Goal: Transaction & Acquisition: Purchase product/service

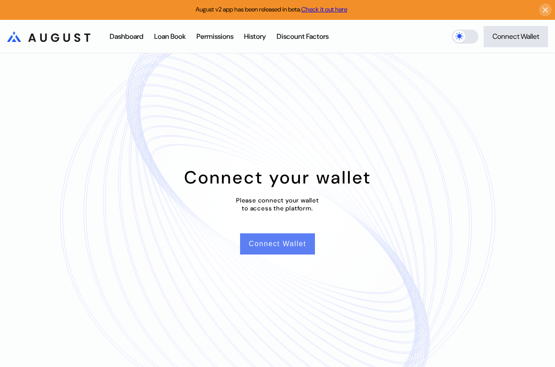
click at [264, 243] on button "Connect Wallet" at bounding box center [277, 243] width 75 height 21
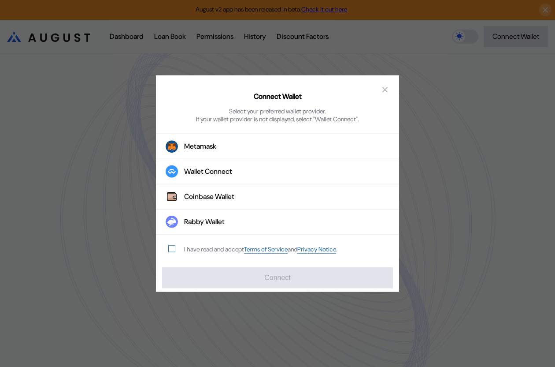
click at [169, 250] on span "modal" at bounding box center [172, 248] width 6 height 6
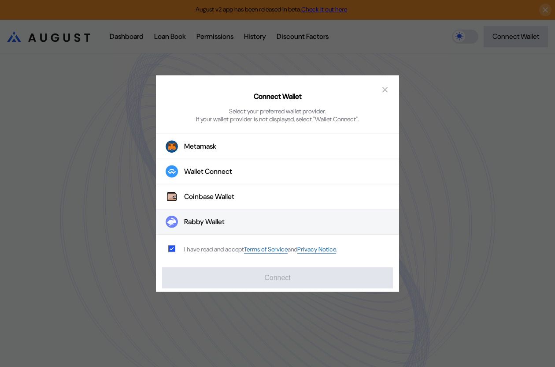
click at [215, 217] on div "Rabby Wallet" at bounding box center [204, 221] width 41 height 9
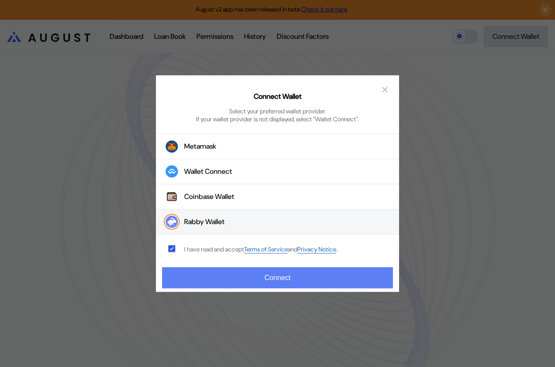
click at [285, 272] on button "Connect" at bounding box center [277, 277] width 231 height 21
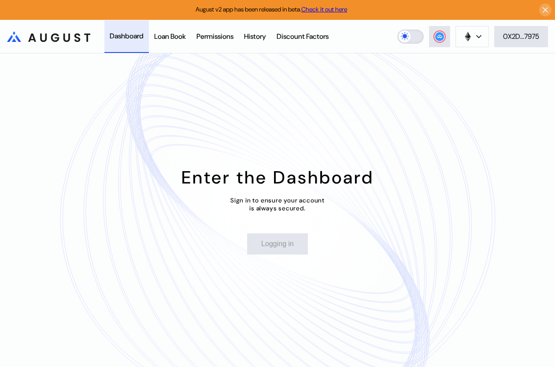
click at [411, 38] on label at bounding box center [410, 37] width 26 height 14
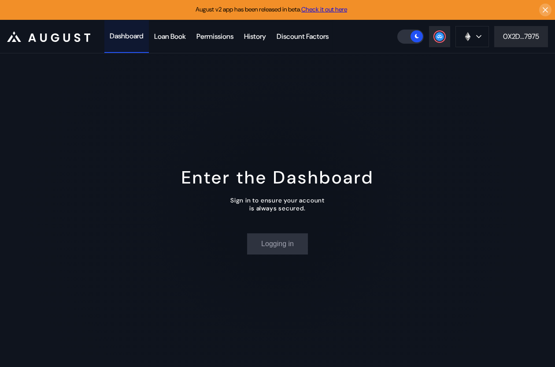
click at [130, 37] on div "Dashboard" at bounding box center [127, 35] width 34 height 9
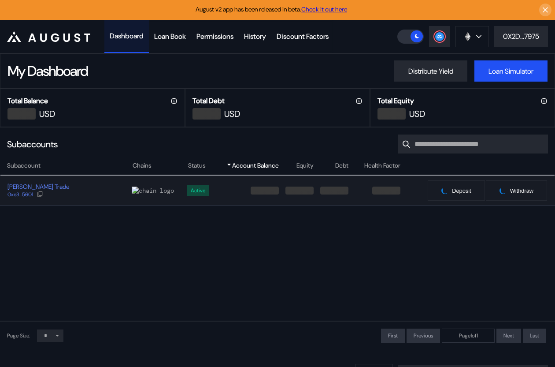
click at [98, 187] on div "[PERSON_NAME] Trade 0xe3...5601" at bounding box center [65, 190] width 131 height 16
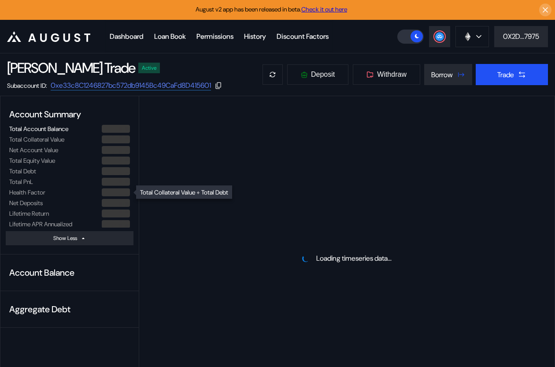
select select "*"
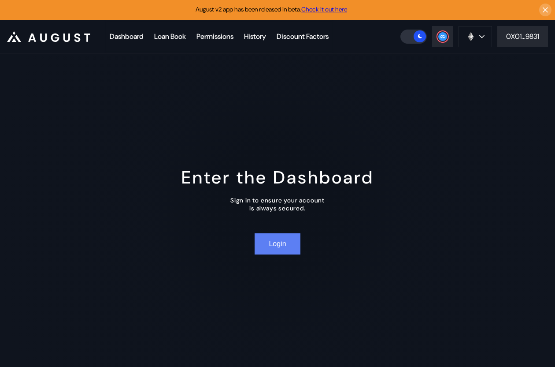
click at [271, 249] on button "Login" at bounding box center [277, 243] width 45 height 21
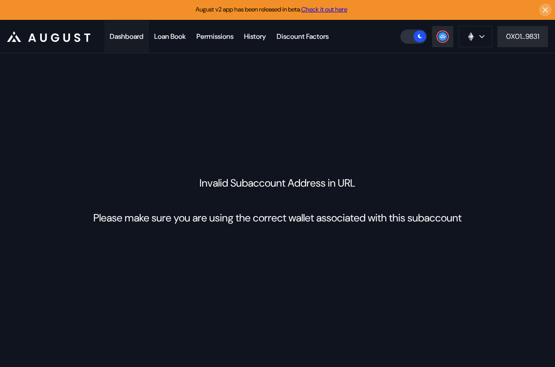
click at [124, 32] on div "Dashboard" at bounding box center [127, 36] width 34 height 9
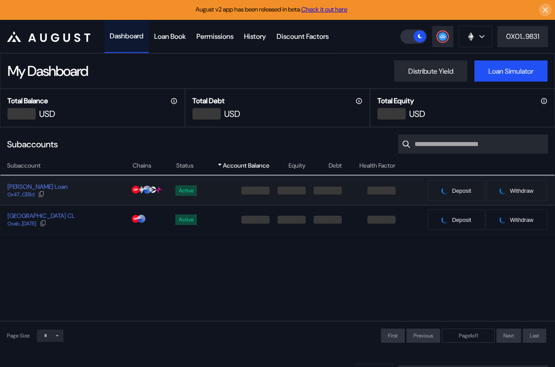
click at [105, 189] on div "[PERSON_NAME] Loan 0x47...CEBd" at bounding box center [65, 190] width 131 height 16
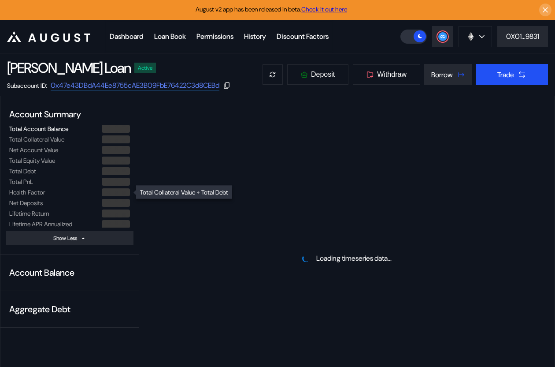
select select "*"
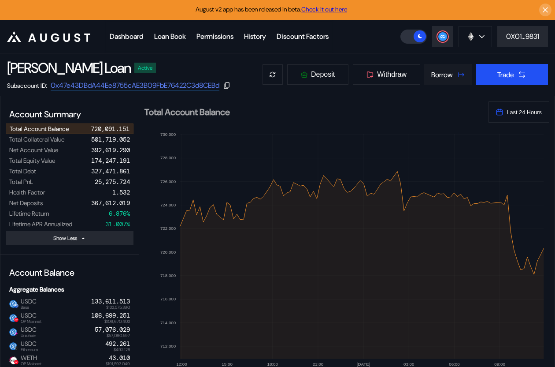
click at [458, 73] on icon at bounding box center [461, 74] width 9 height 9
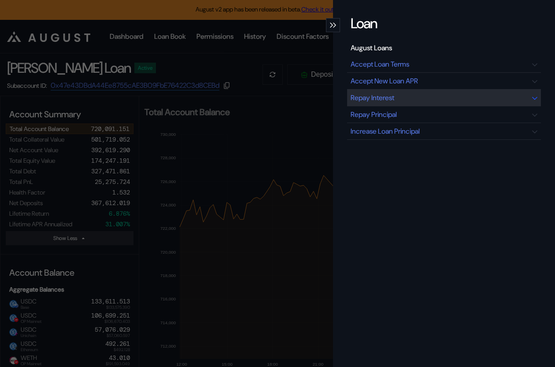
click at [423, 97] on div "Repay Interest" at bounding box center [444, 97] width 194 height 17
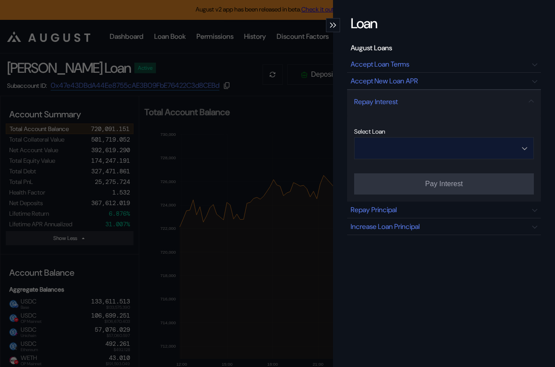
click at [427, 150] on input "Open menu" at bounding box center [439, 147] width 157 height 21
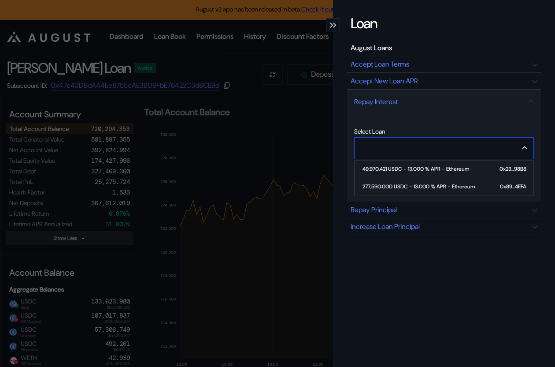
click at [414, 179] on span "277,590.000 USDC - 13.000 % APR - Ethereum 0x89...4EFA" at bounding box center [446, 187] width 174 height 18
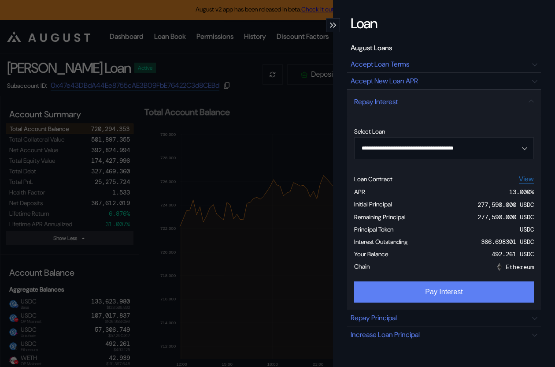
click at [444, 294] on button "Pay Interest" at bounding box center [444, 291] width 180 height 21
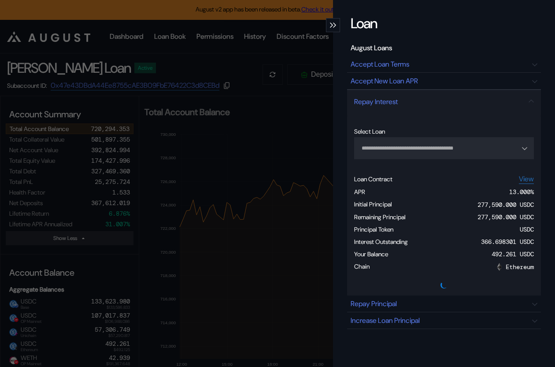
type input "**********"
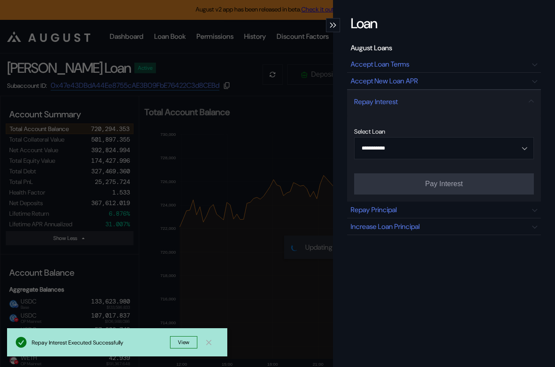
click at [238, 64] on div "**********" at bounding box center [277, 183] width 555 height 367
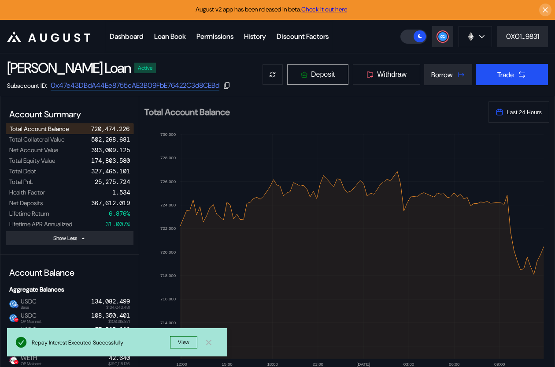
click at [324, 78] on button "Deposit" at bounding box center [318, 74] width 62 height 21
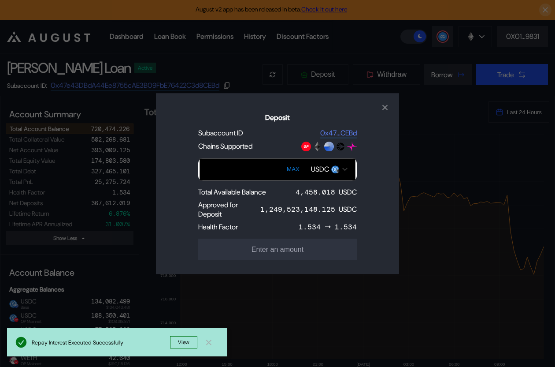
click at [293, 167] on button "MAX" at bounding box center [293, 169] width 18 height 20
type input "**********"
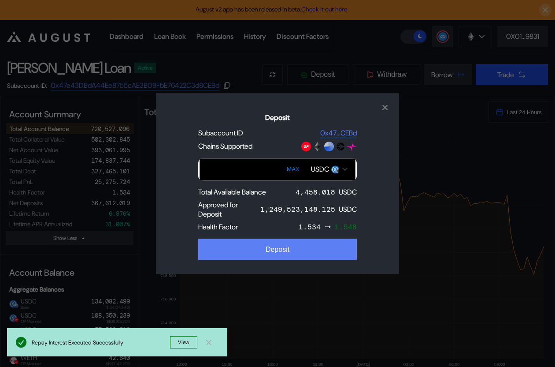
click at [285, 247] on div "Deposit" at bounding box center [278, 249] width 24 height 8
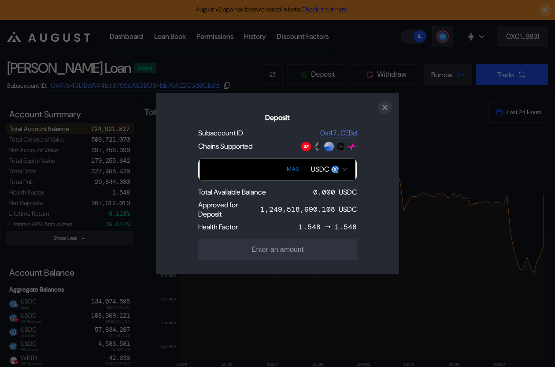
click at [386, 105] on icon "close modal" at bounding box center [385, 107] width 9 height 9
